Goal: Check status: Check status

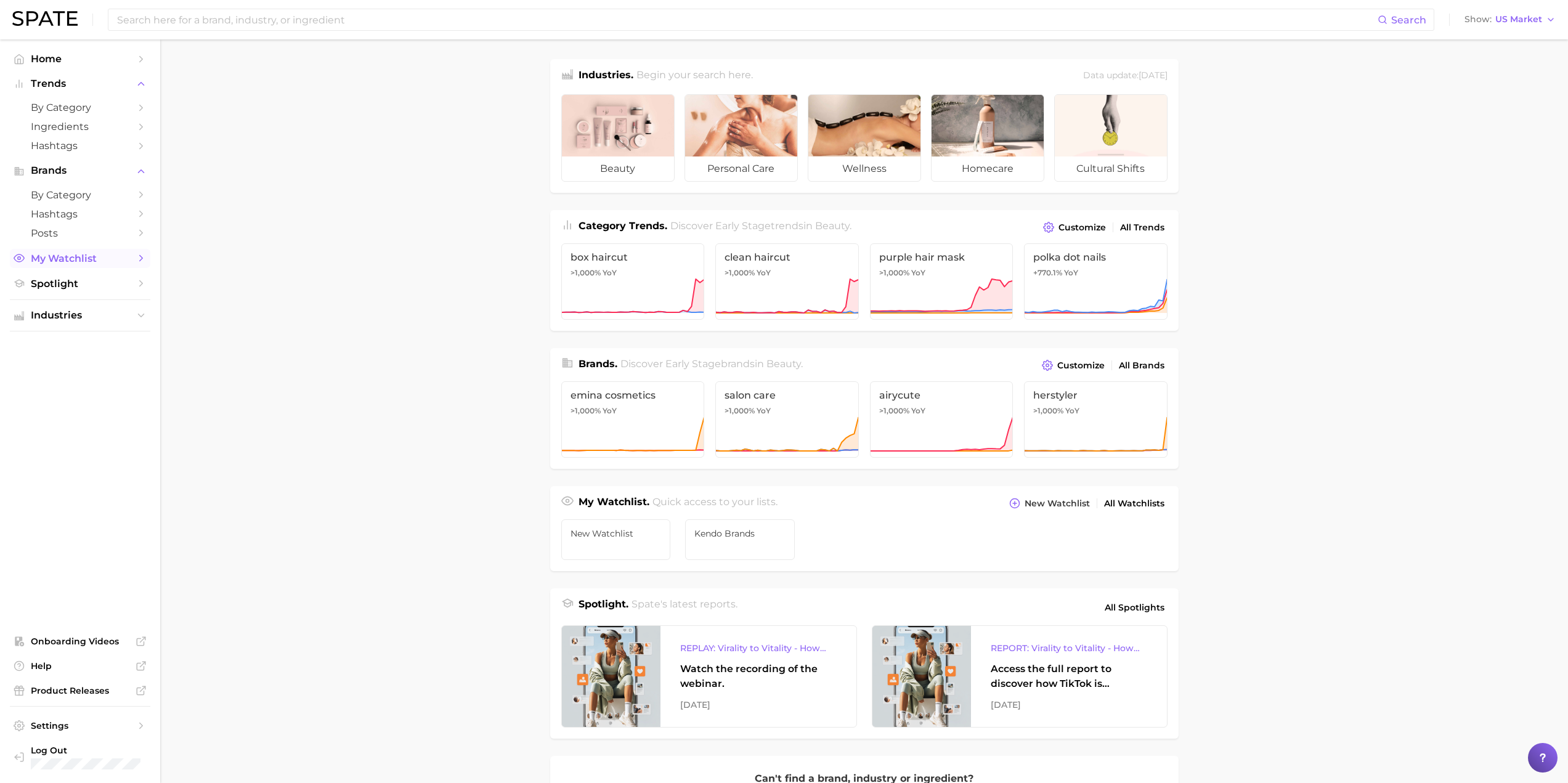
click at [73, 249] on link "My Watchlist" at bounding box center [79, 259] width 140 height 19
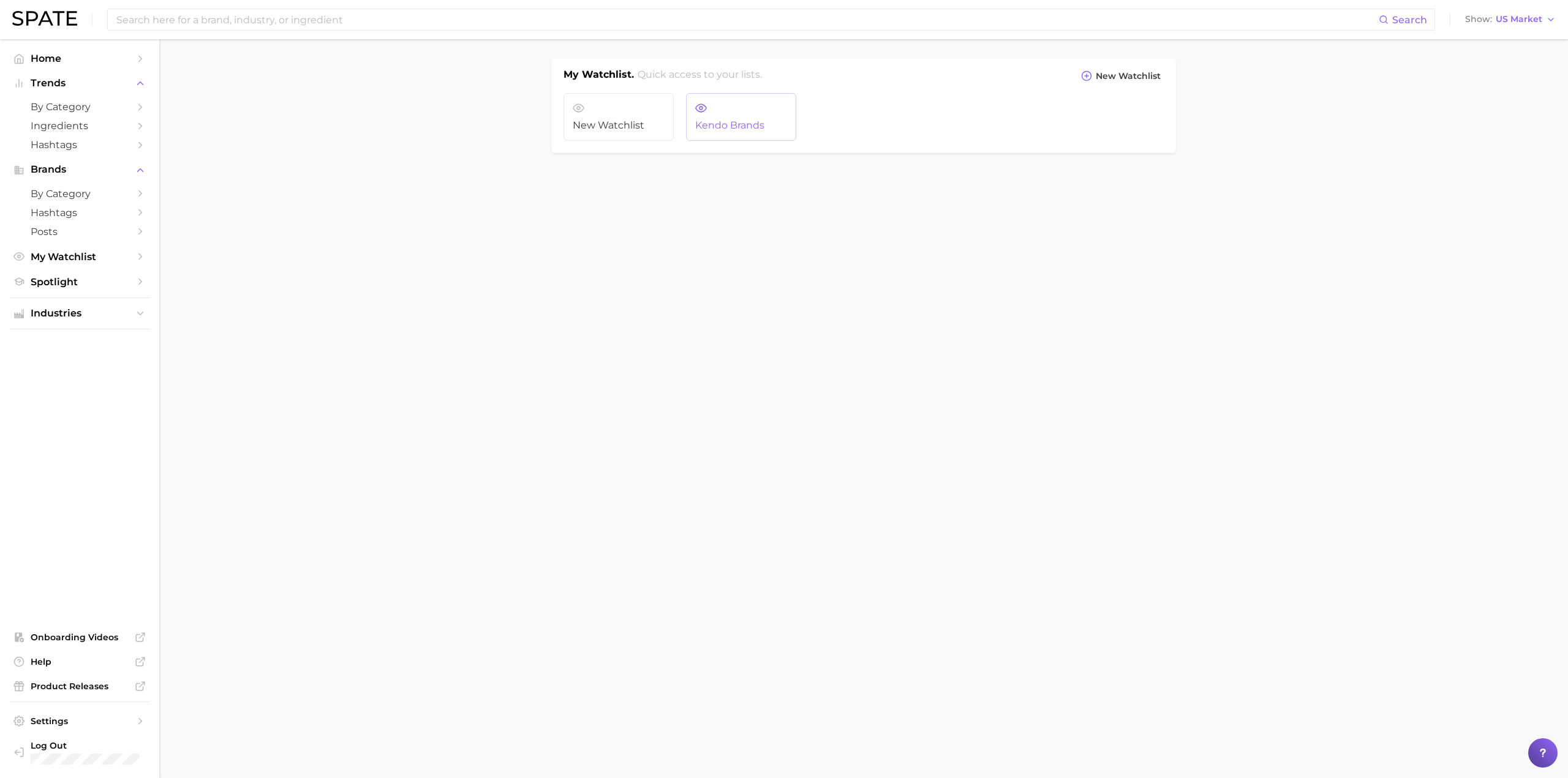
click at [758, 102] on link "Kendo Brands" at bounding box center [741, 117] width 110 height 48
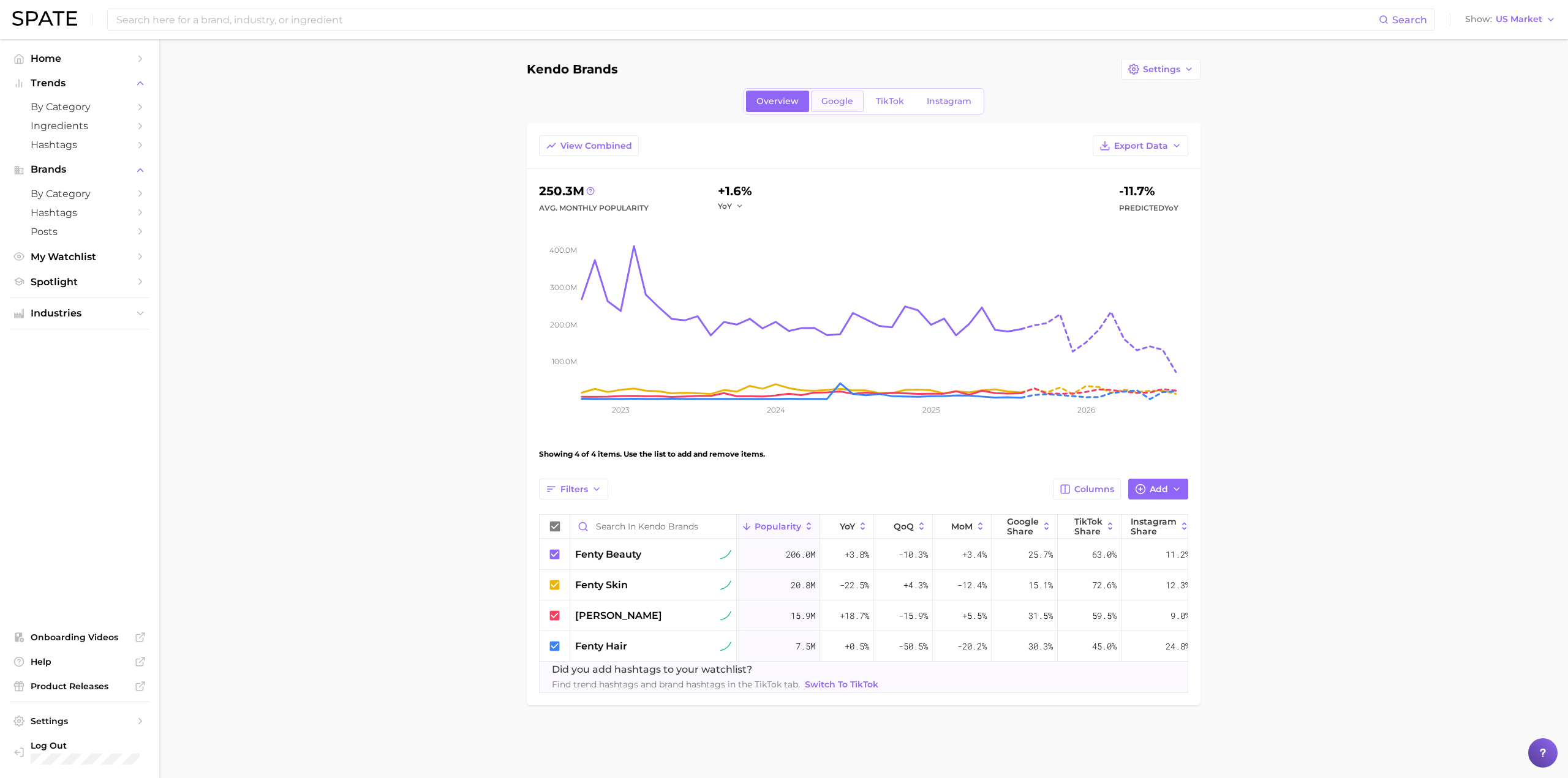
click at [835, 102] on span "Google" at bounding box center [838, 101] width 32 height 10
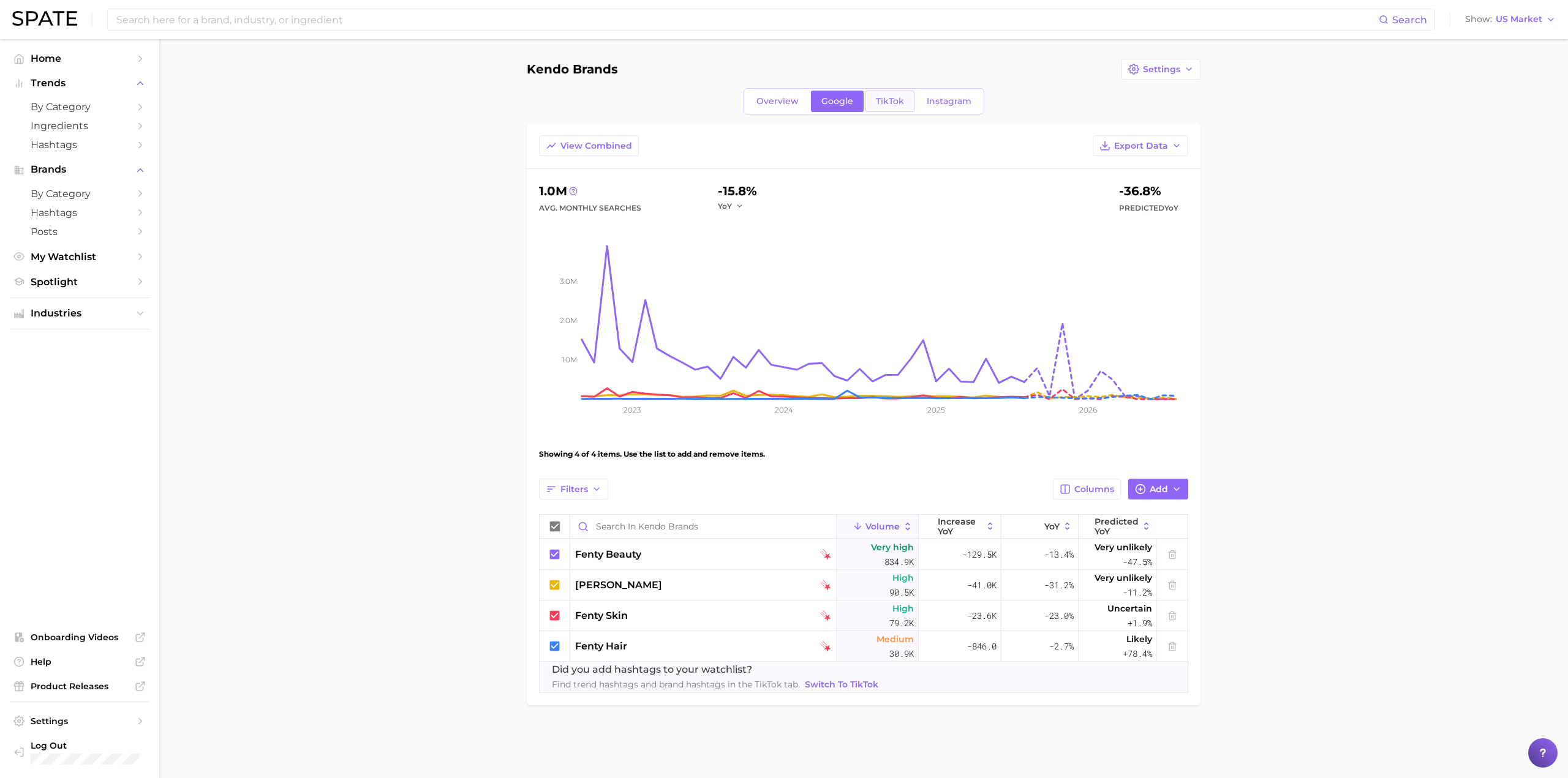
click at [883, 102] on span "TikTok" at bounding box center [890, 101] width 28 height 10
